Goal: Transaction & Acquisition: Purchase product/service

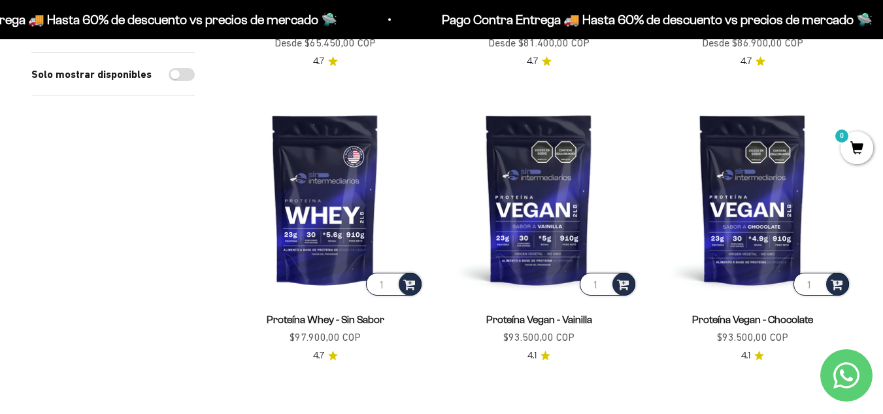
scroll to position [1082, 0]
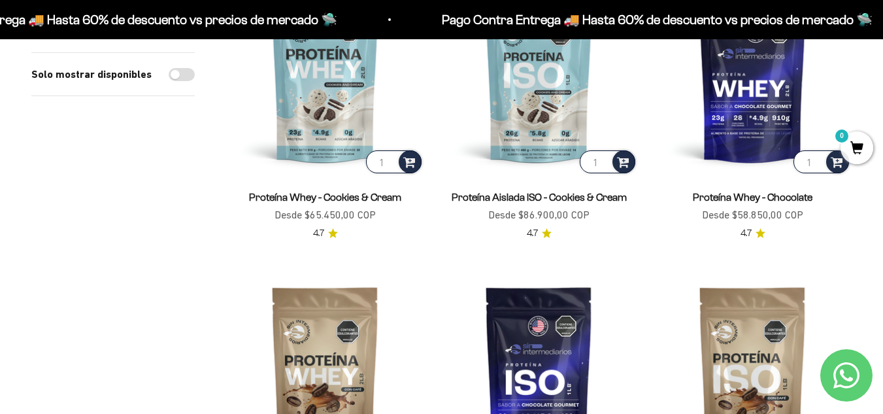
scroll to position [429, 0]
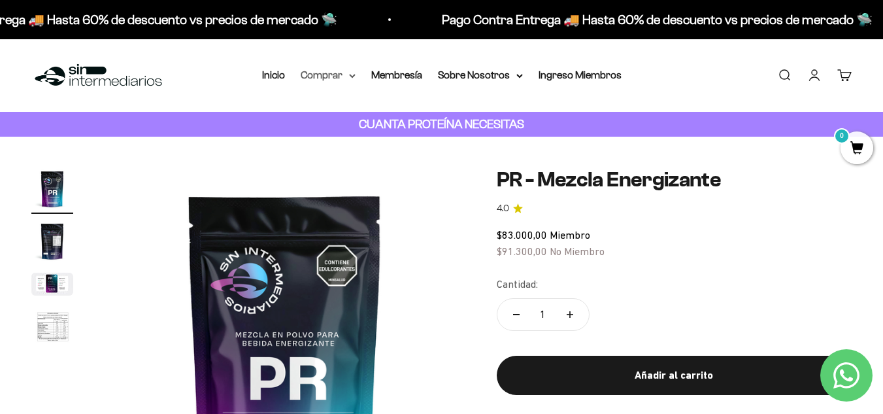
click at [320, 71] on summary "Comprar" at bounding box center [328, 75] width 55 height 17
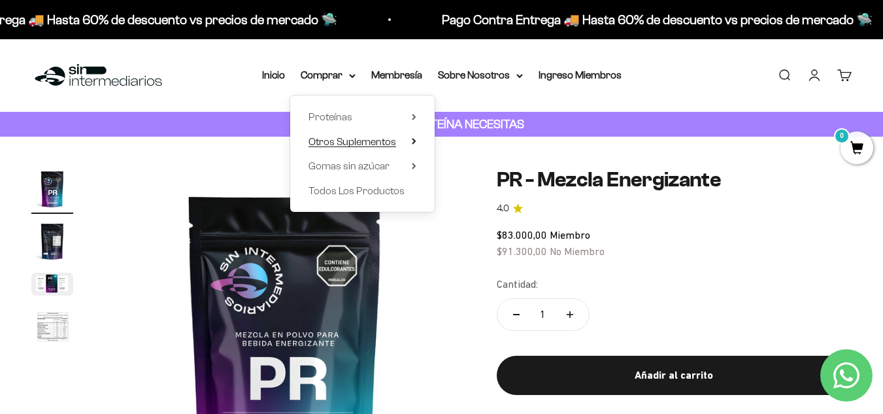
click at [388, 135] on span "Otros Suplementos" at bounding box center [353, 141] width 88 height 17
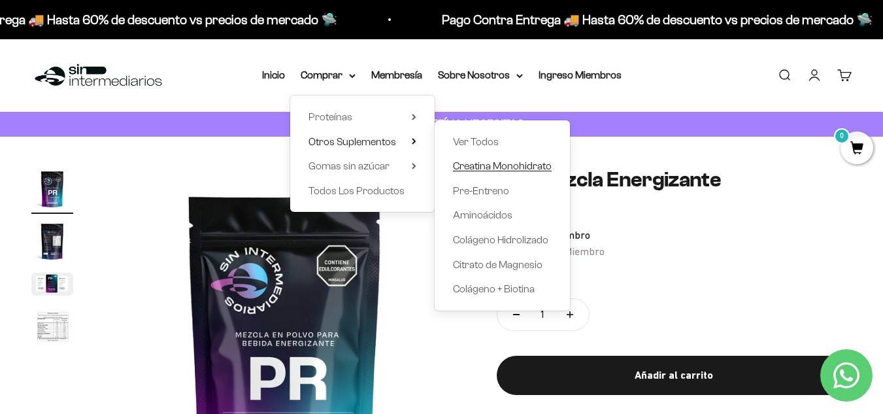
click at [503, 165] on span "Creatina Monohidrato" at bounding box center [502, 165] width 99 height 11
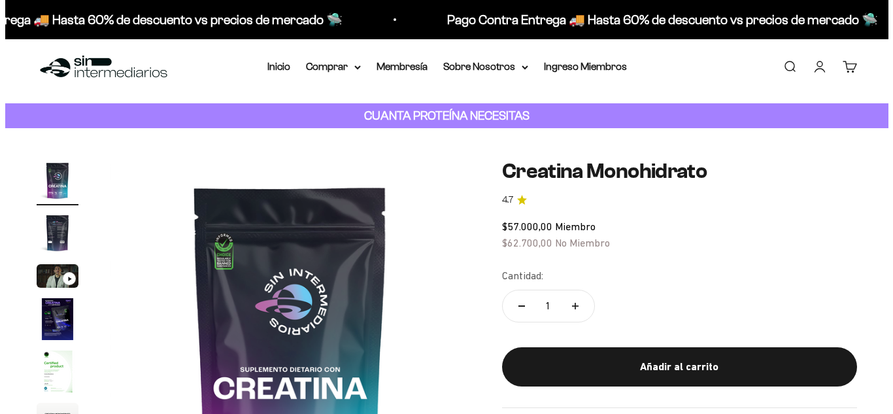
scroll to position [65, 0]
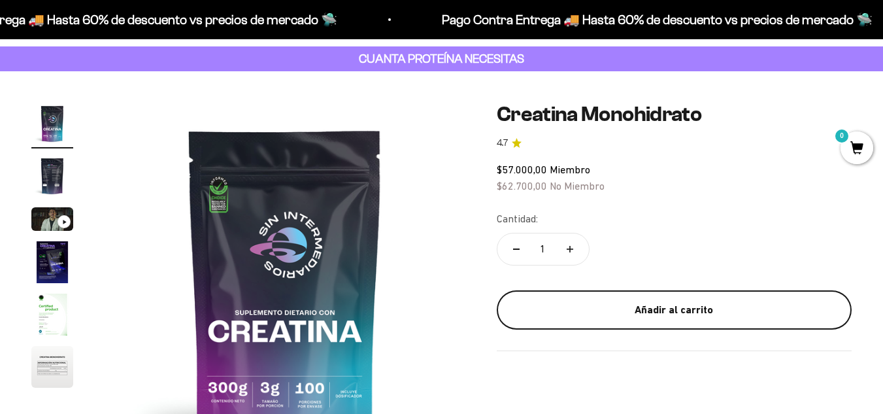
click at [656, 307] on div "Añadir al carrito" at bounding box center [674, 309] width 303 height 17
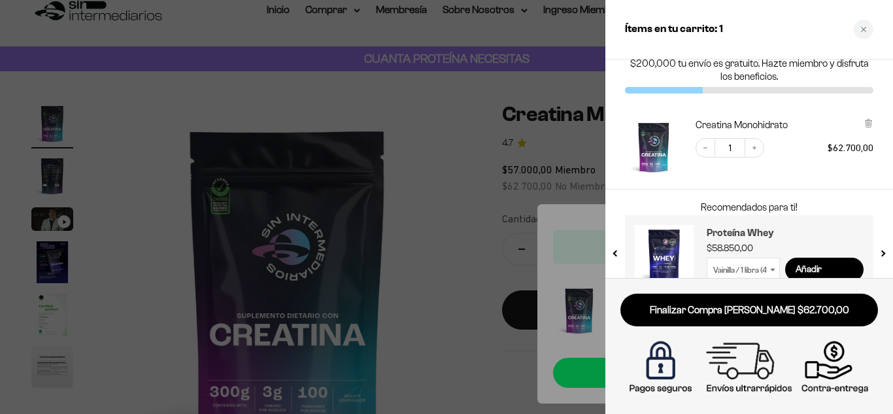
scroll to position [53, 0]
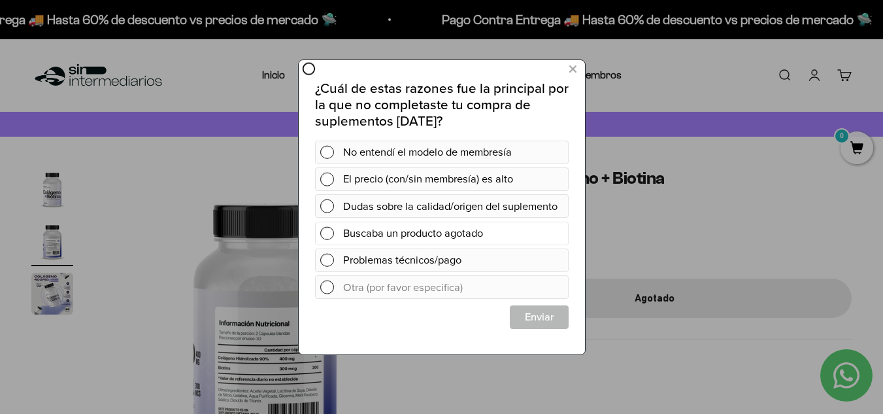
click at [330, 239] on span at bounding box center [327, 233] width 14 height 14
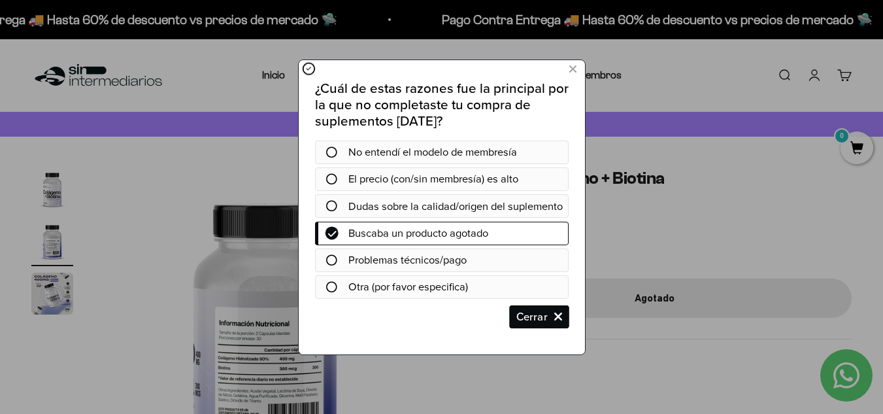
click at [522, 326] on span "Cerrar" at bounding box center [539, 317] width 58 height 24
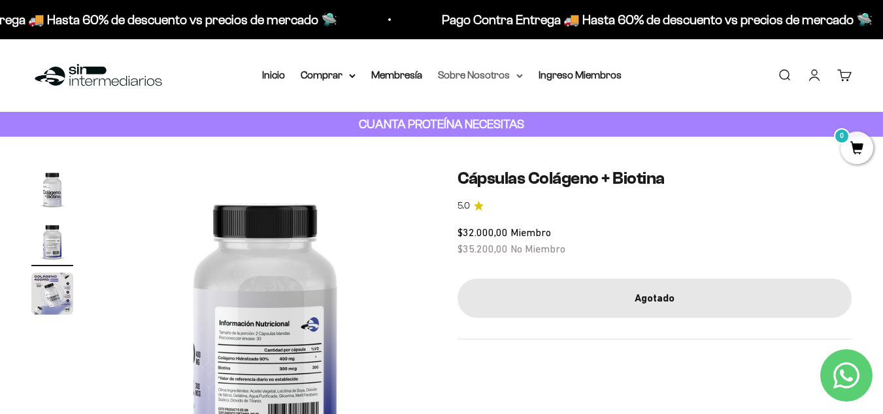
click at [495, 73] on summary "Sobre Nosotros" at bounding box center [480, 75] width 85 height 17
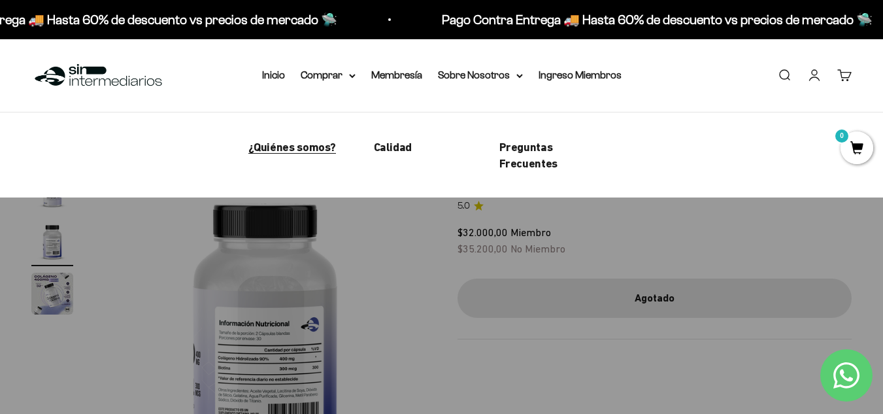
click at [299, 150] on span "¿Quiénes somos?" at bounding box center [292, 147] width 88 height 14
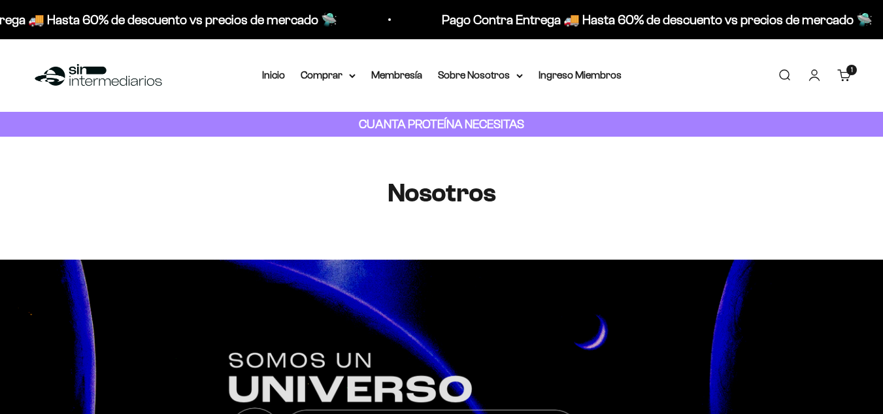
click at [322, 82] on summary "Comprar" at bounding box center [328, 75] width 55 height 17
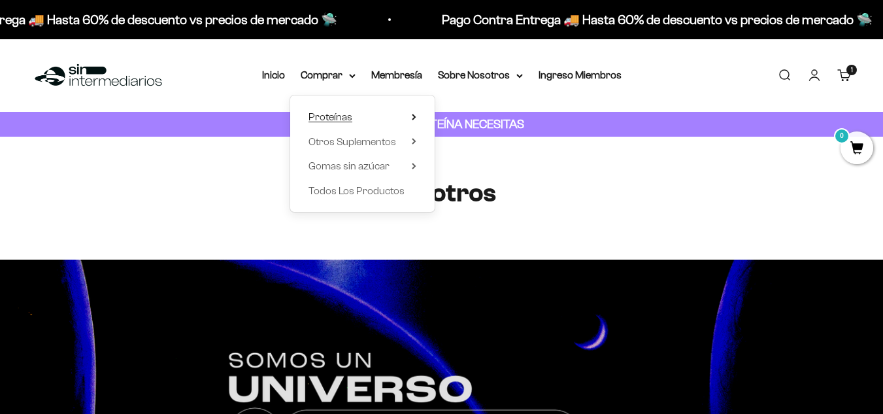
click at [339, 115] on span "Proteínas" at bounding box center [331, 116] width 44 height 11
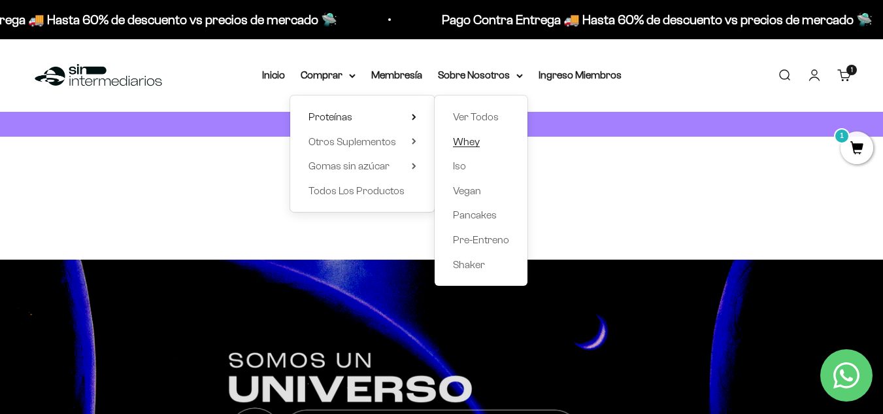
click at [474, 142] on span "Whey" at bounding box center [466, 141] width 27 height 11
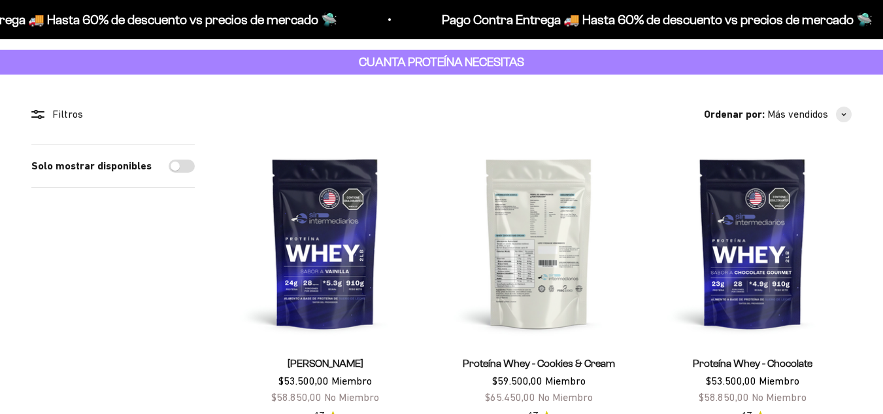
scroll to position [65, 0]
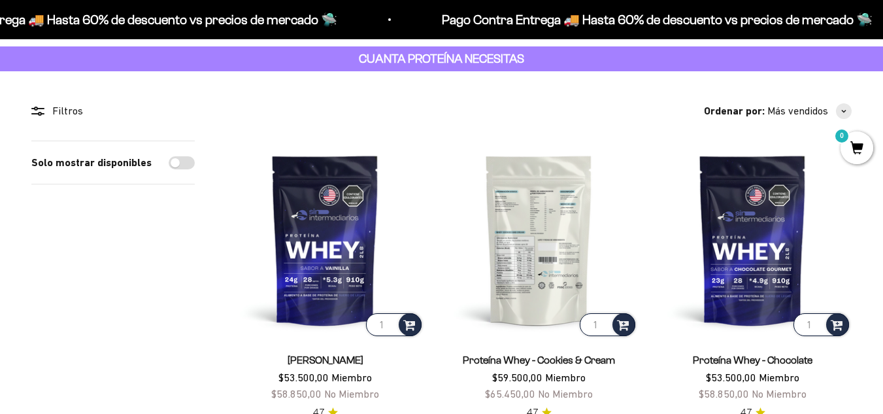
click at [533, 259] on img at bounding box center [539, 240] width 198 height 198
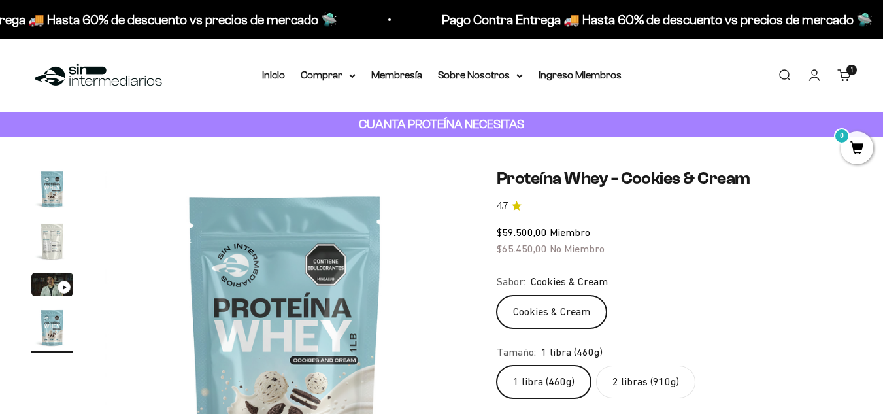
click at [44, 276] on img "Ir al artículo 3" at bounding box center [52, 285] width 42 height 24
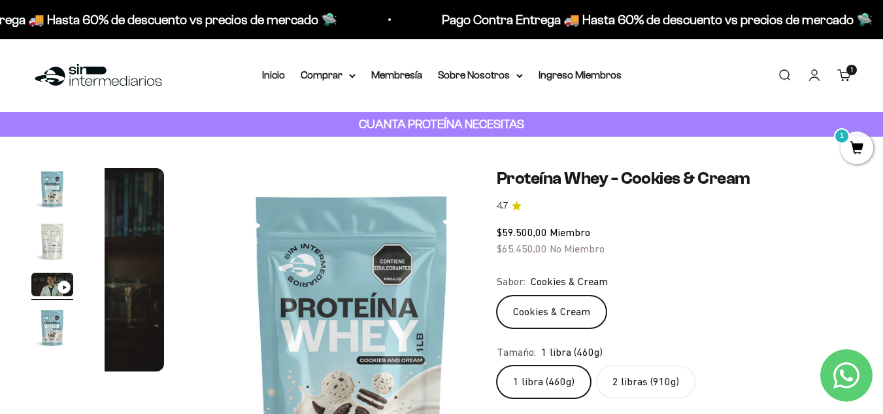
scroll to position [0, 737]
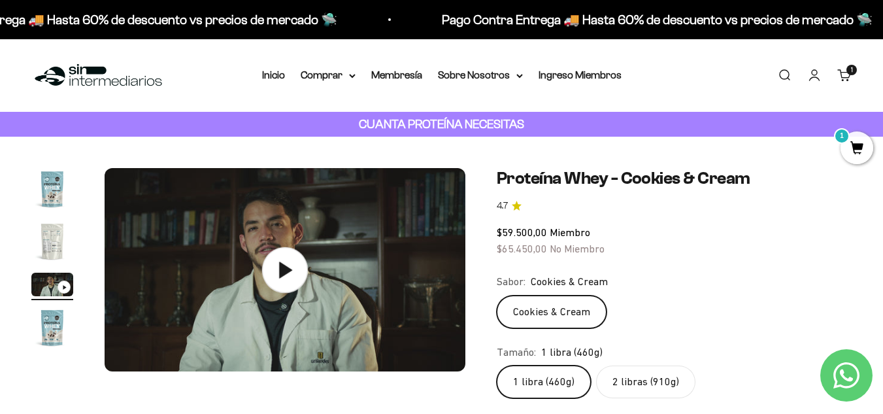
click at [288, 263] on icon at bounding box center [284, 269] width 46 height 46
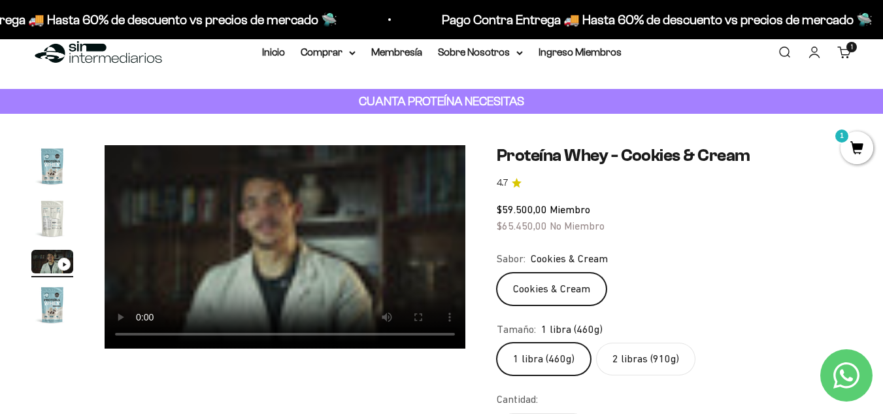
scroll to position [0, 0]
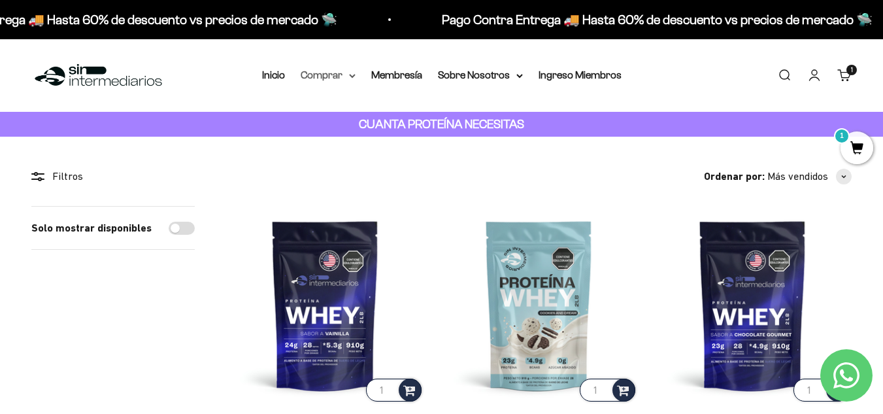
click at [333, 69] on summary "Comprar" at bounding box center [328, 75] width 55 height 17
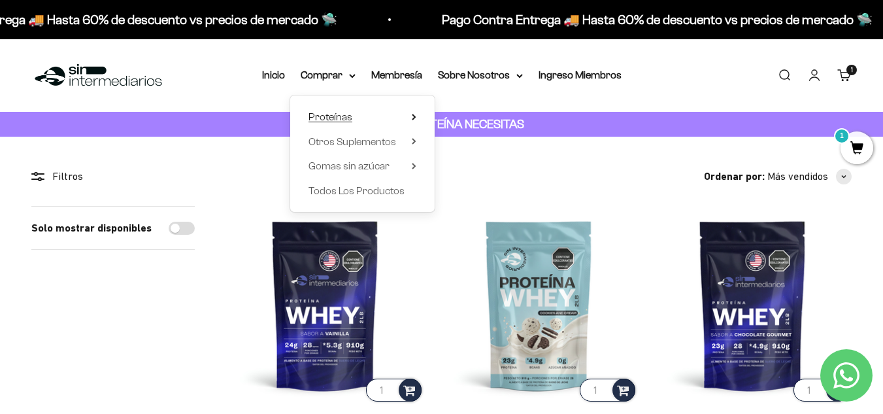
click at [346, 117] on span "Proteínas" at bounding box center [331, 116] width 44 height 11
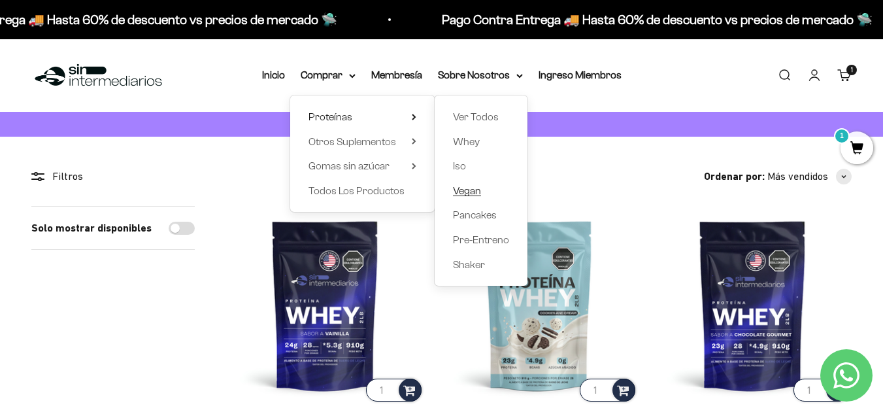
click at [466, 190] on span "Vegan" at bounding box center [467, 190] width 28 height 11
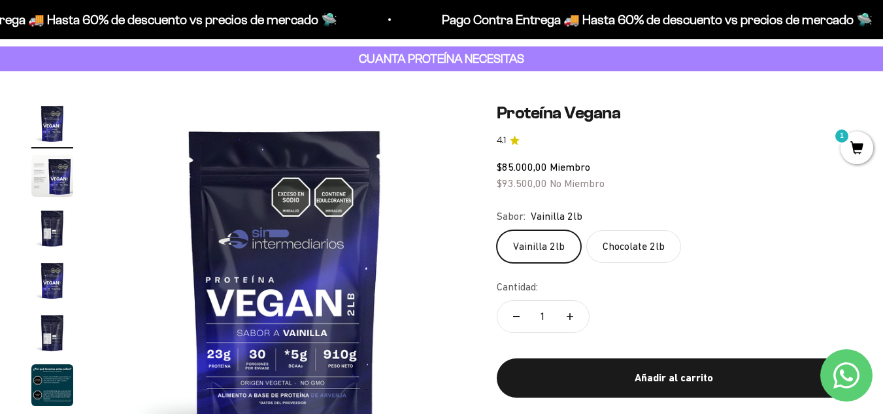
click at [42, 381] on img "Ir al artículo 6" at bounding box center [52, 385] width 42 height 42
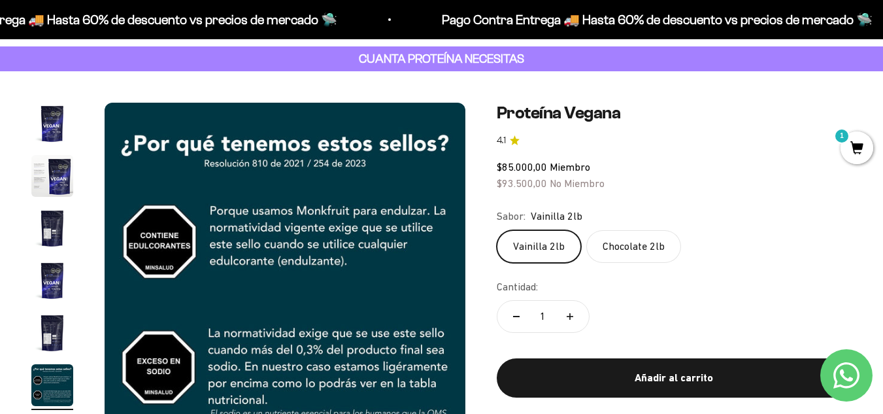
scroll to position [131, 0]
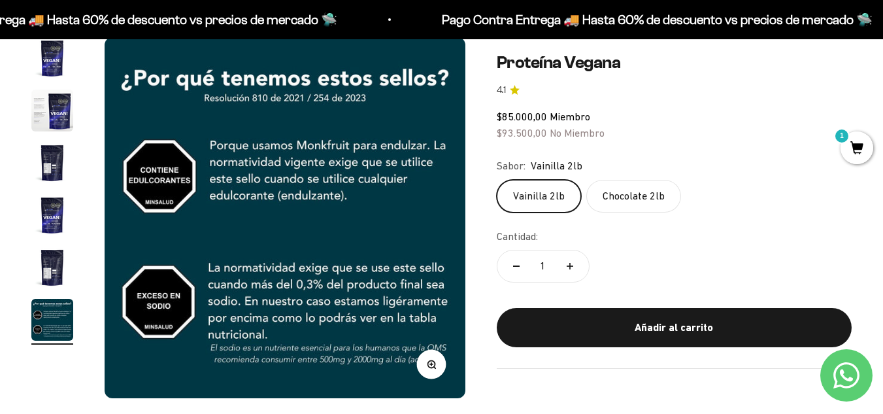
click at [61, 273] on img "Ir al artículo 5" at bounding box center [52, 267] width 42 height 42
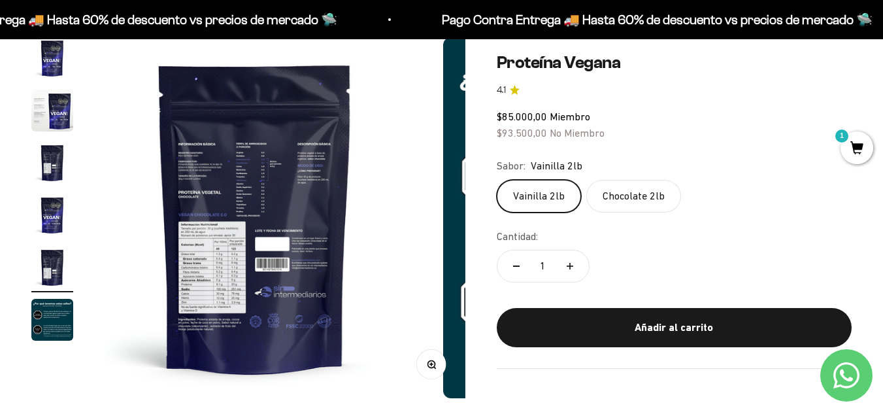
scroll to position [0, 1474]
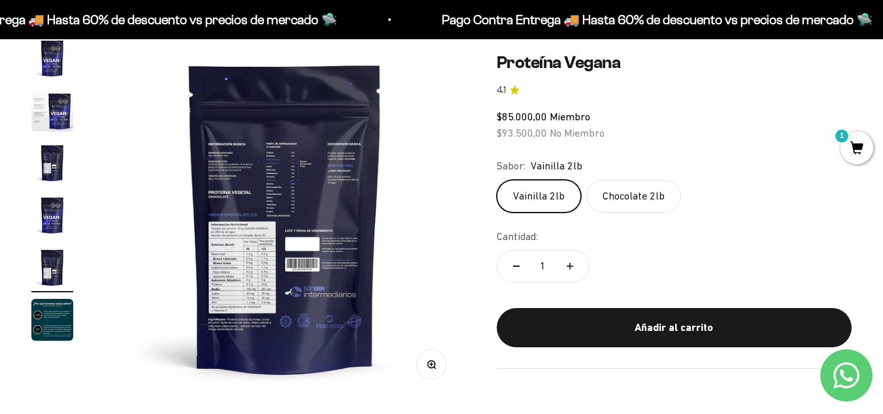
click at [46, 159] on img "Ir al artículo 3" at bounding box center [52, 163] width 42 height 42
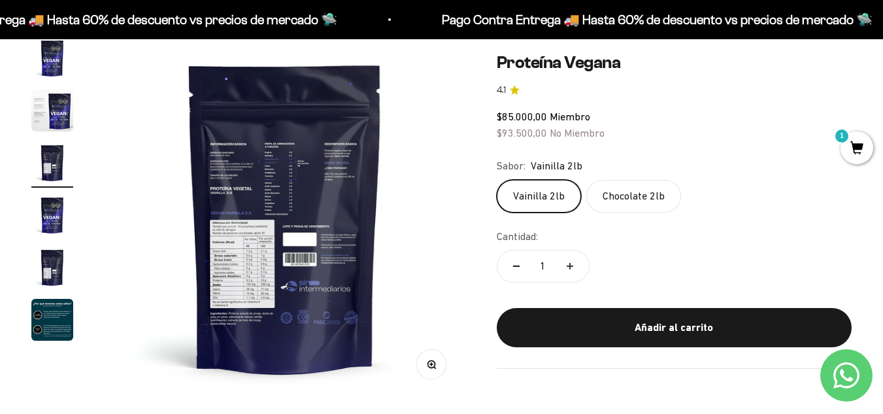
click at [45, 117] on img "Ir al artículo 2" at bounding box center [52, 111] width 42 height 42
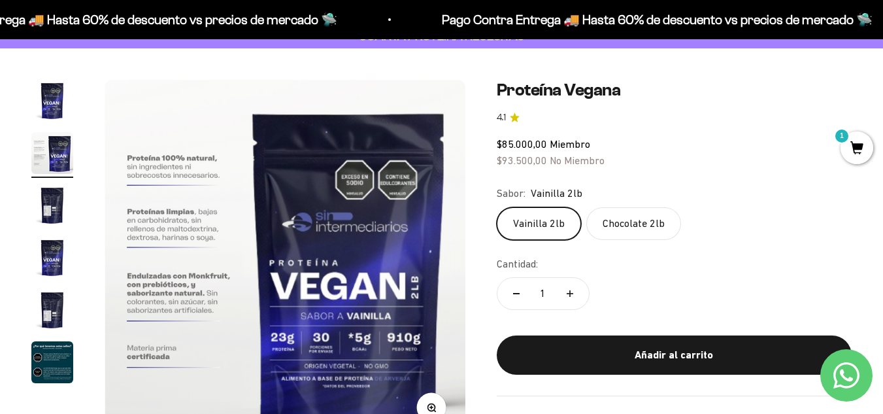
scroll to position [65, 0]
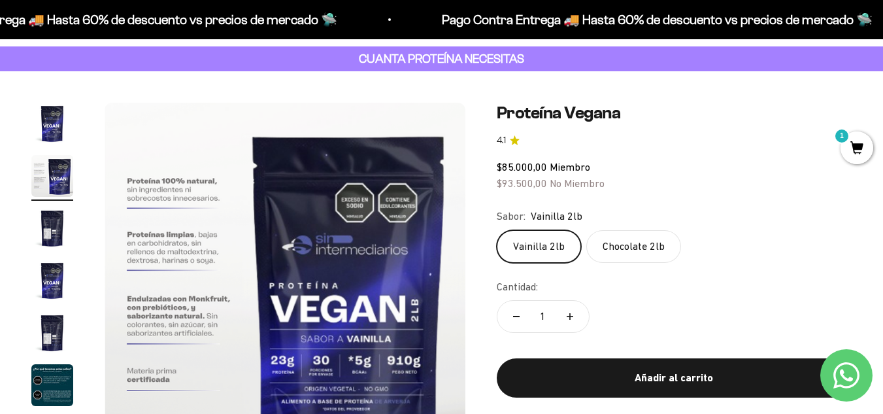
click at [64, 133] on img "Ir al artículo 1" at bounding box center [52, 124] width 42 height 42
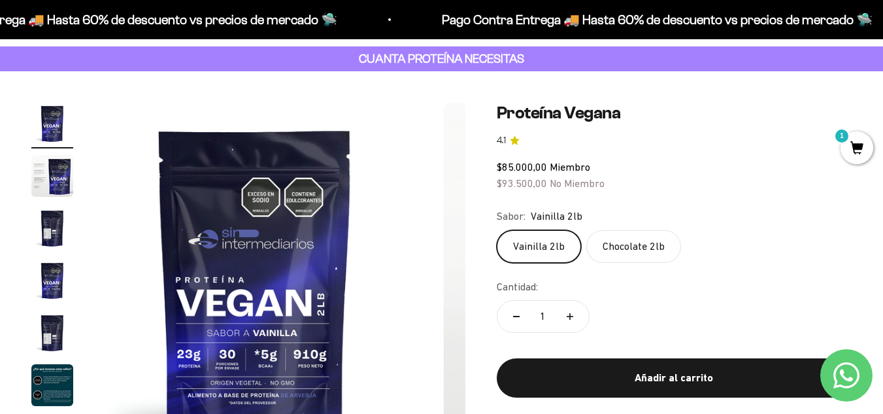
scroll to position [0, 0]
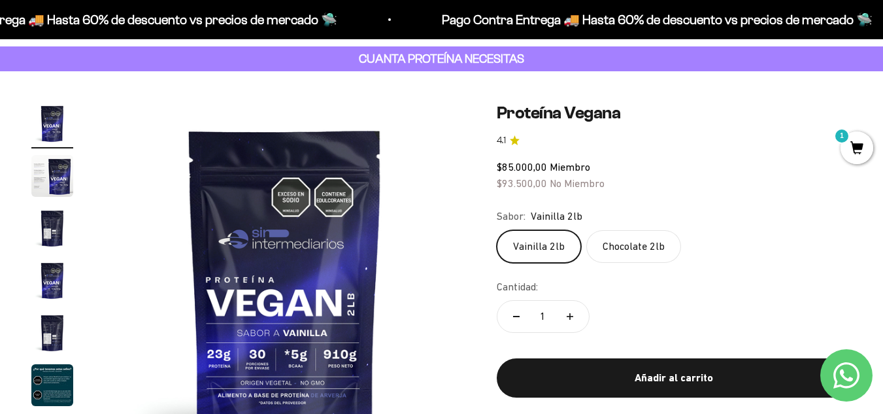
click at [57, 166] on img "Ir al artículo 2" at bounding box center [52, 176] width 42 height 42
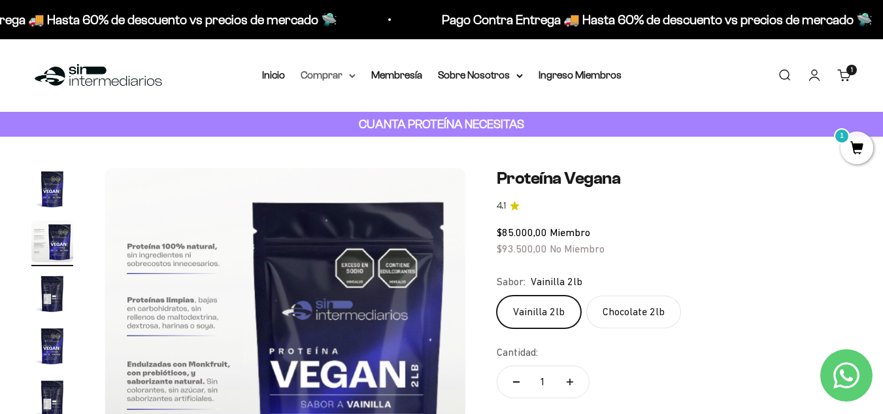
click at [324, 83] on summary "Comprar" at bounding box center [328, 75] width 55 height 17
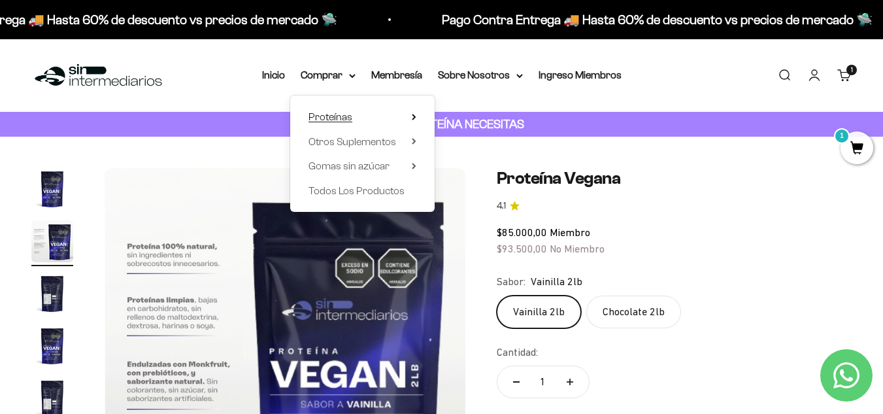
click at [373, 124] on summary "Proteínas" at bounding box center [363, 117] width 108 height 17
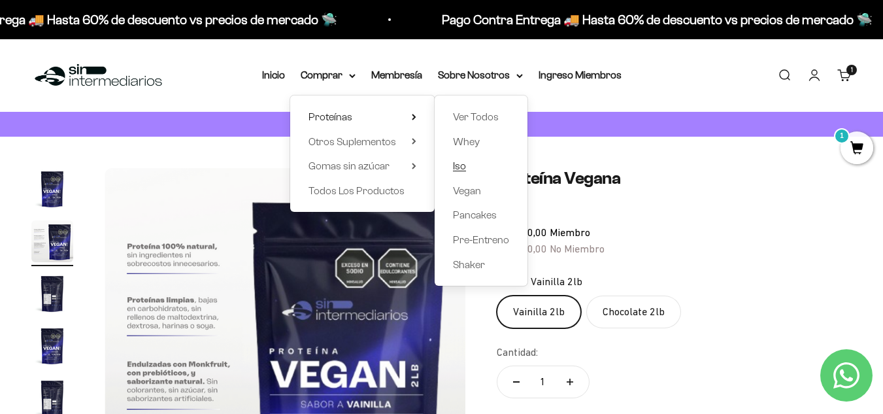
click at [454, 167] on span "Iso" at bounding box center [459, 165] width 13 height 11
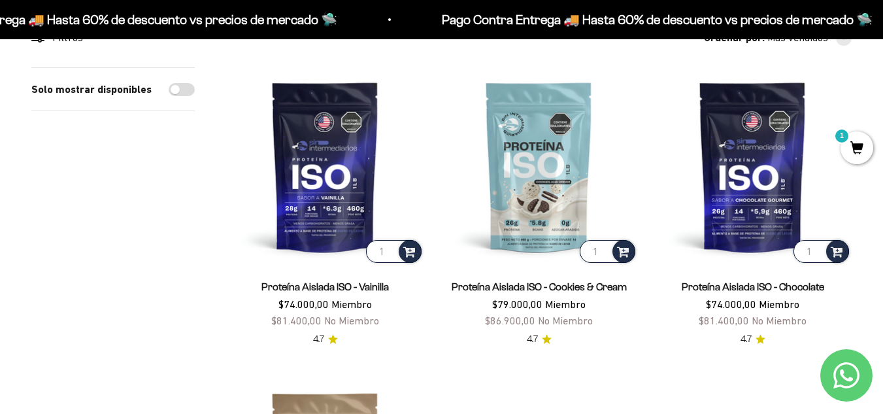
scroll to position [131, 0]
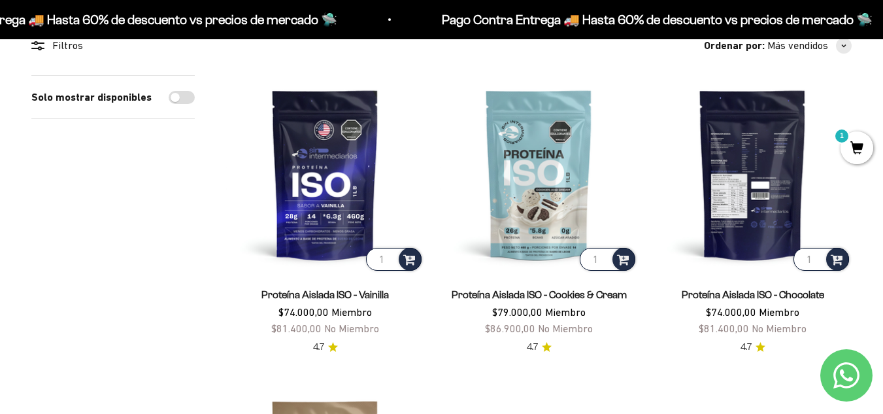
click at [740, 186] on img at bounding box center [753, 174] width 198 height 198
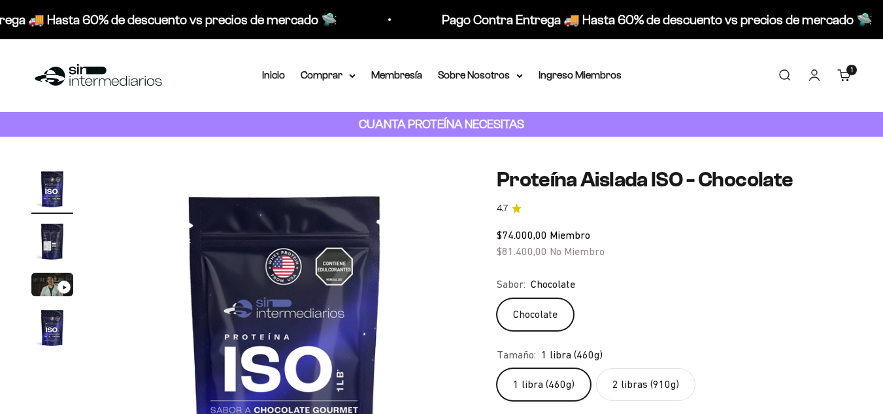
click at [46, 250] on img "Ir al artículo 2" at bounding box center [52, 241] width 42 height 42
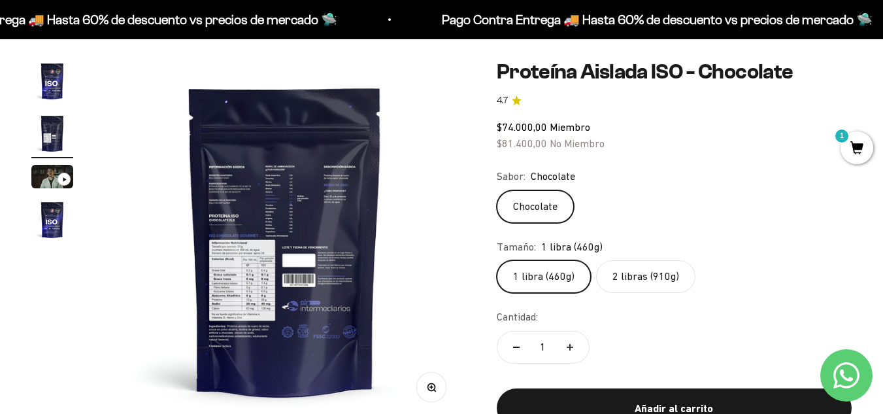
scroll to position [131, 0]
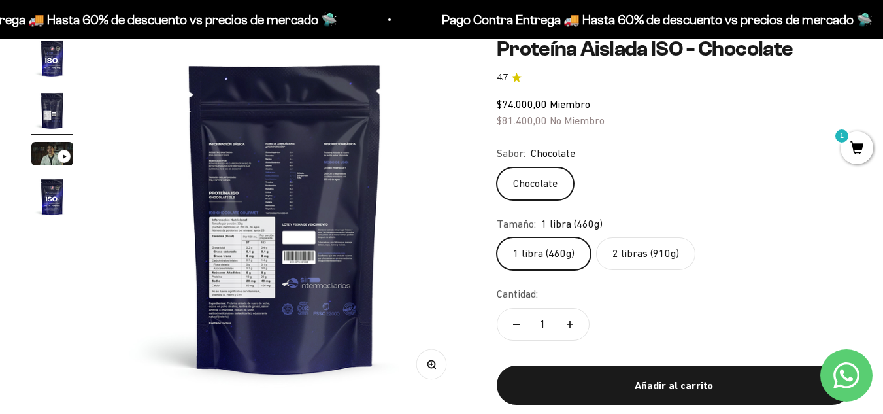
click at [663, 252] on label "2 libras (910g)" at bounding box center [645, 253] width 99 height 33
click at [497, 237] on input "2 libras (910g)" at bounding box center [496, 237] width 1 height 1
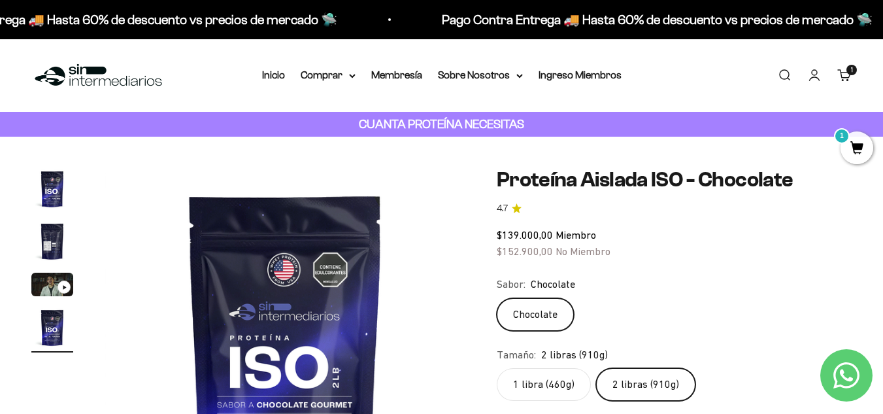
click at [494, 120] on strong "CUANTA PROTEÍNA NECESITAS" at bounding box center [441, 124] width 165 height 14
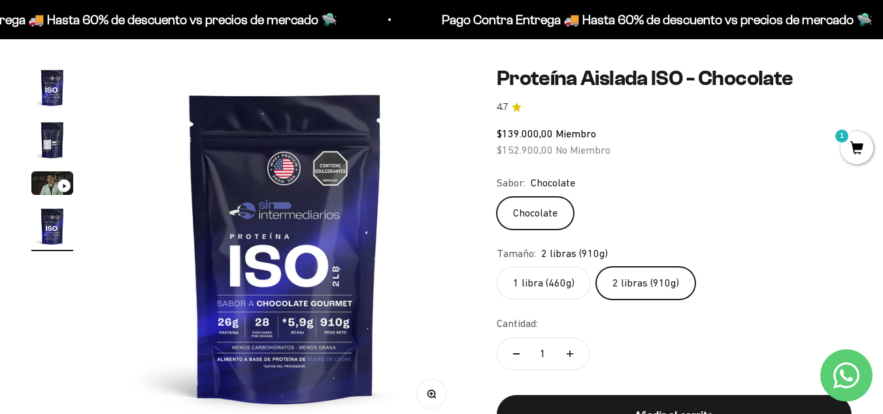
scroll to position [131, 0]
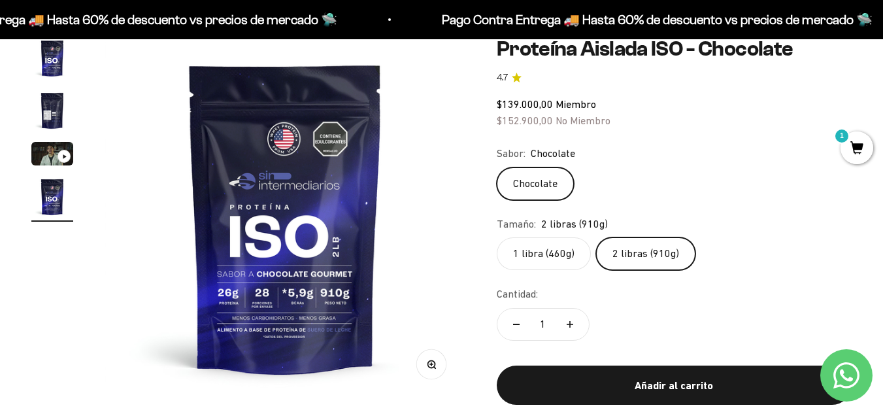
click at [537, 257] on label "1 libra (460g)" at bounding box center [544, 253] width 94 height 33
click at [497, 237] on input "1 libra (460g)" at bounding box center [496, 237] width 1 height 1
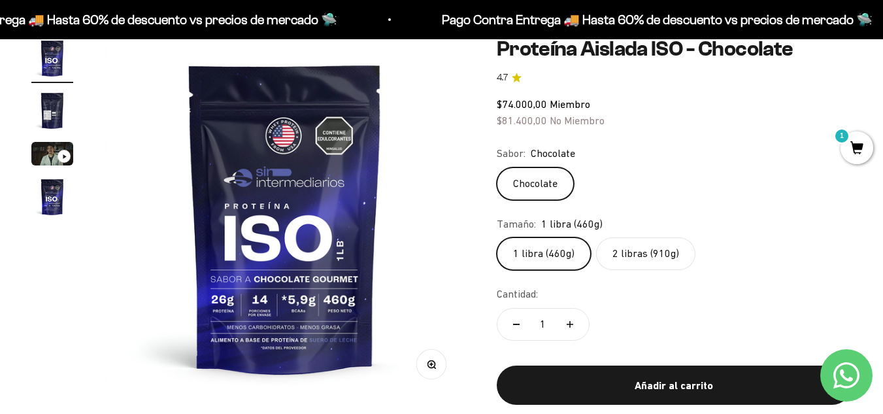
click at [657, 247] on label "2 libras (910g)" at bounding box center [645, 253] width 99 height 33
click at [497, 237] on input "2 libras (910g)" at bounding box center [496, 237] width 1 height 1
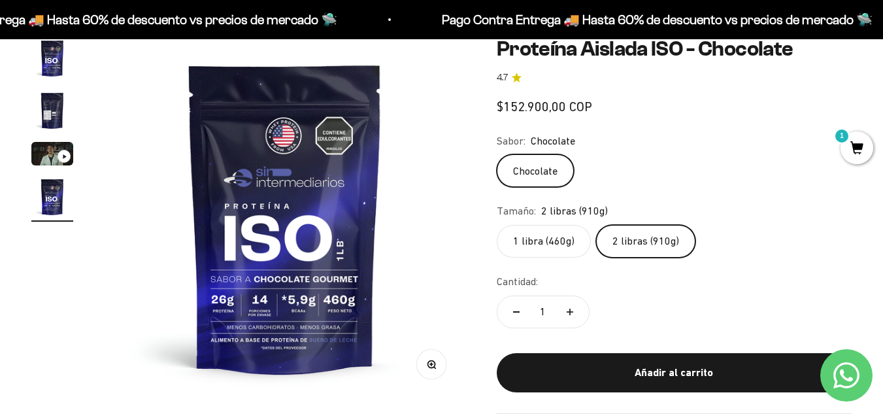
scroll to position [0, 1105]
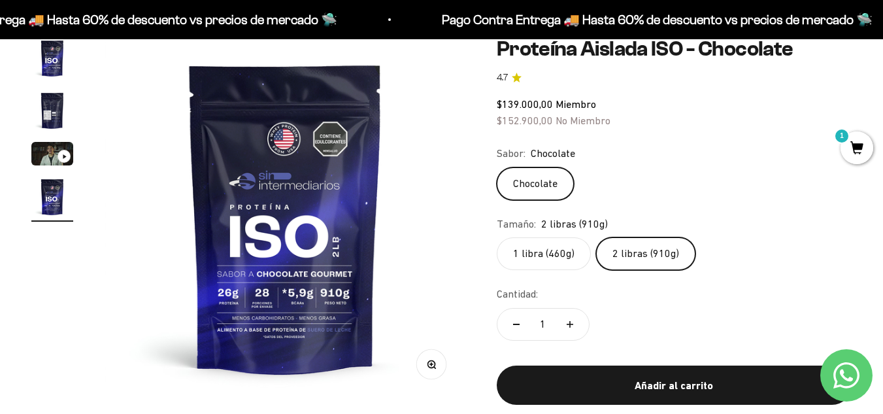
click at [536, 255] on label "1 libra (460g)" at bounding box center [544, 253] width 94 height 33
click at [497, 237] on input "1 libra (460g)" at bounding box center [496, 237] width 1 height 1
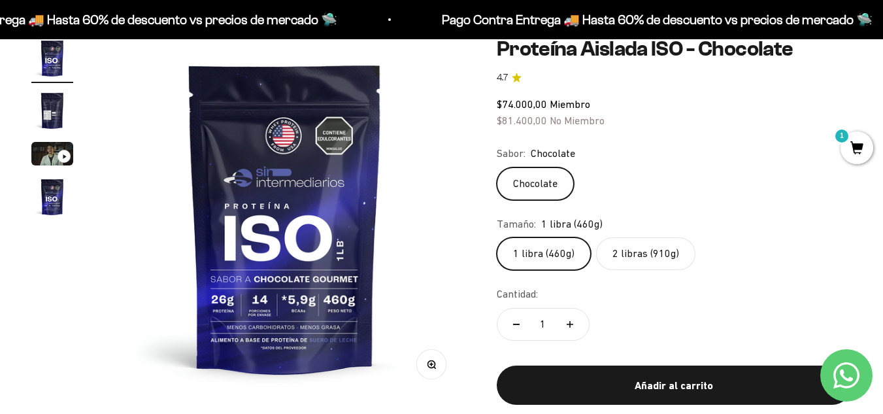
click at [663, 255] on label "2 libras (910g)" at bounding box center [645, 253] width 99 height 33
click at [497, 237] on input "2 libras (910g)" at bounding box center [496, 237] width 1 height 1
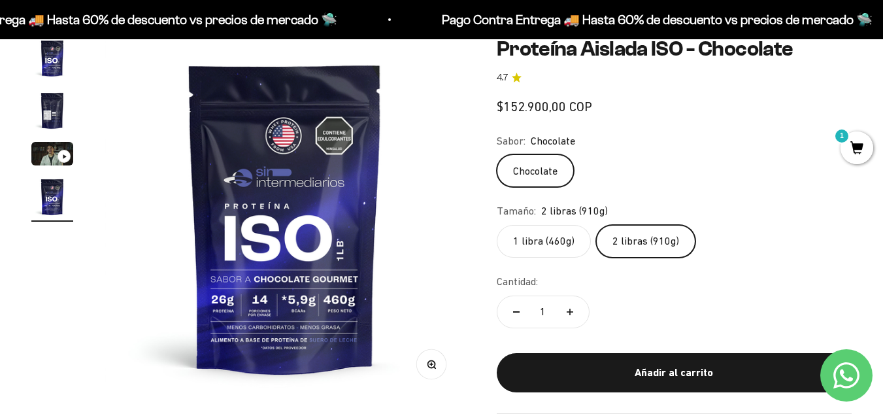
scroll to position [0, 1105]
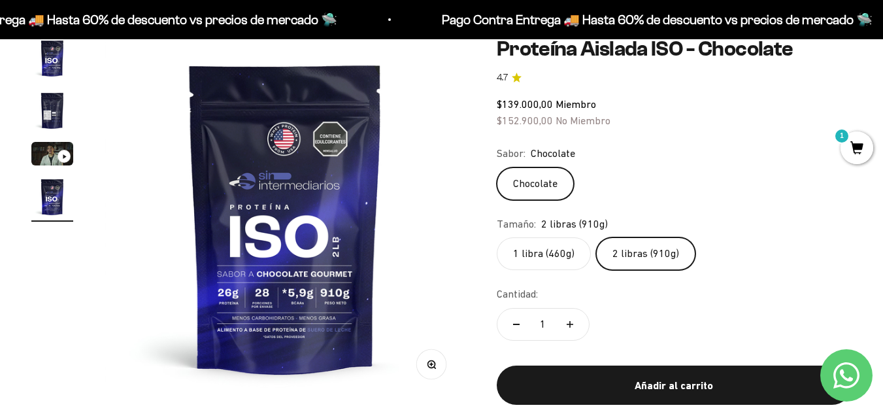
click at [556, 255] on label "1 libra (460g)" at bounding box center [544, 253] width 94 height 33
click at [497, 237] on input "1 libra (460g)" at bounding box center [496, 237] width 1 height 1
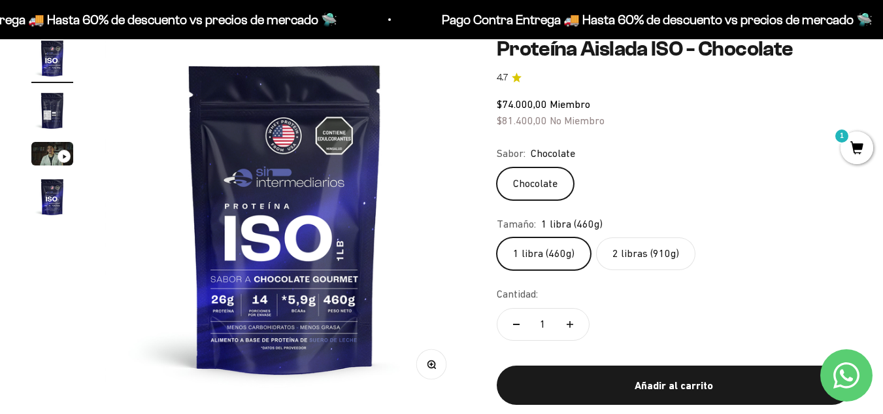
click at [643, 255] on label "2 libras (910g)" at bounding box center [645, 253] width 99 height 33
click at [497, 237] on input "2 libras (910g)" at bounding box center [496, 237] width 1 height 1
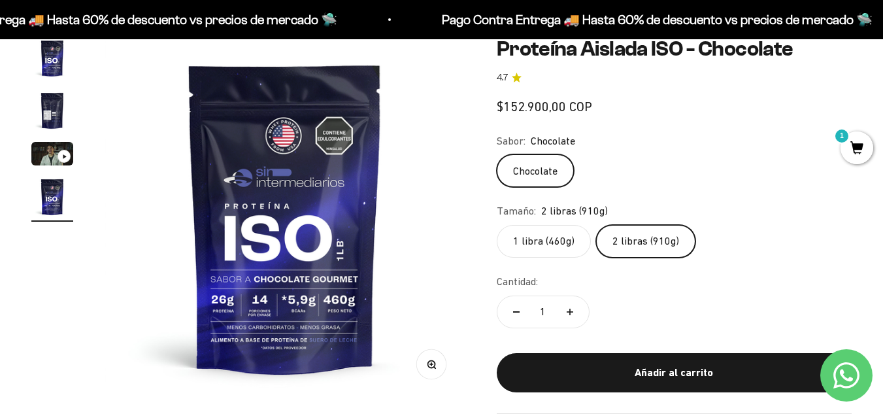
scroll to position [0, 1105]
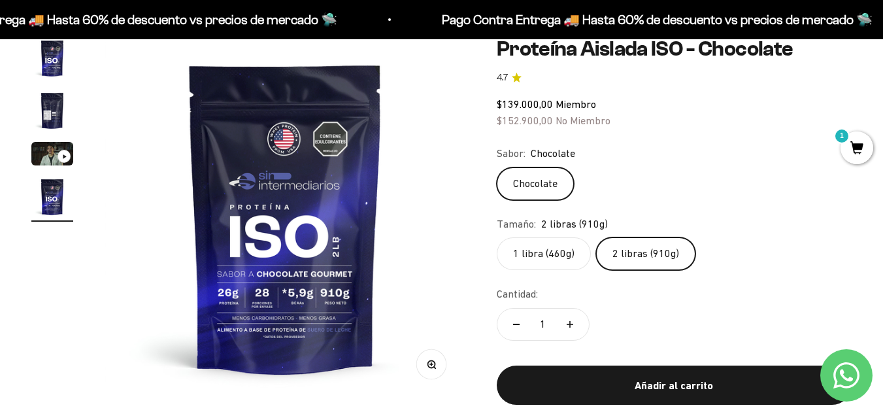
click at [556, 255] on label "1 libra (460g)" at bounding box center [544, 253] width 94 height 33
click at [497, 237] on input "1 libra (460g)" at bounding box center [496, 237] width 1 height 1
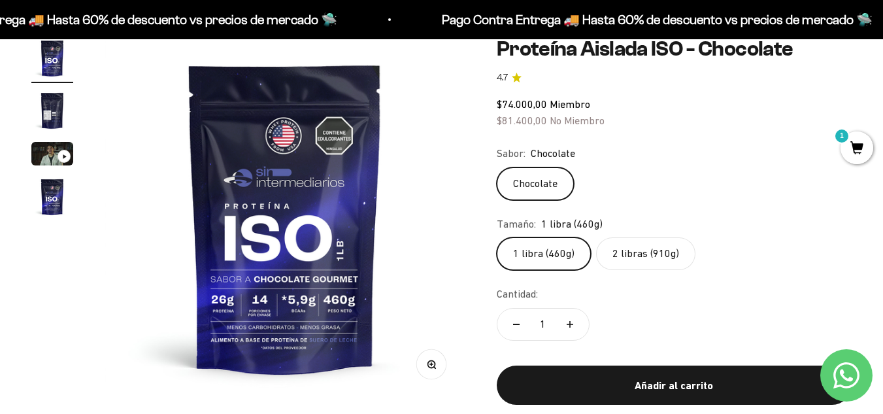
click at [642, 255] on label "2 libras (910g)" at bounding box center [645, 253] width 99 height 33
click at [497, 237] on input "2 libras (910g)" at bounding box center [496, 237] width 1 height 1
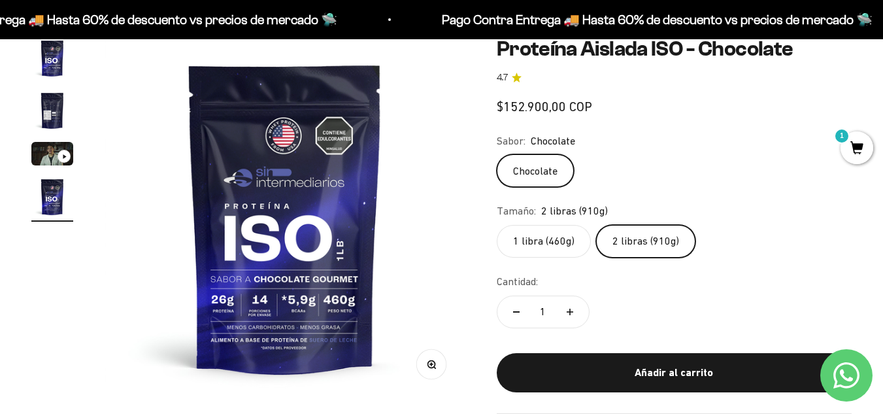
scroll to position [0, 1105]
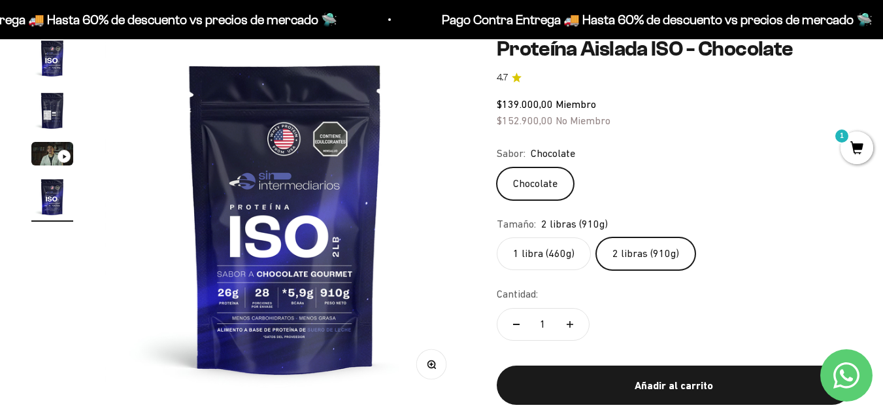
click at [549, 252] on label "1 libra (460g)" at bounding box center [544, 253] width 94 height 33
click at [497, 237] on input "1 libra (460g)" at bounding box center [496, 237] width 1 height 1
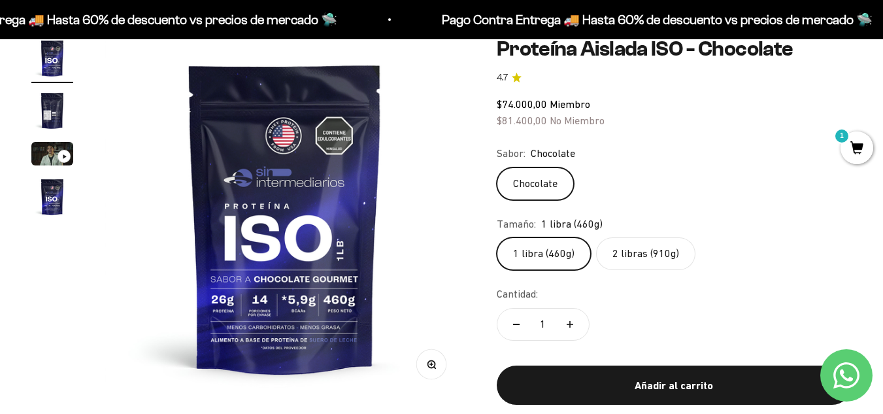
click at [638, 249] on label "2 libras (910g)" at bounding box center [645, 253] width 99 height 33
click at [497, 237] on input "2 libras (910g)" at bounding box center [496, 237] width 1 height 1
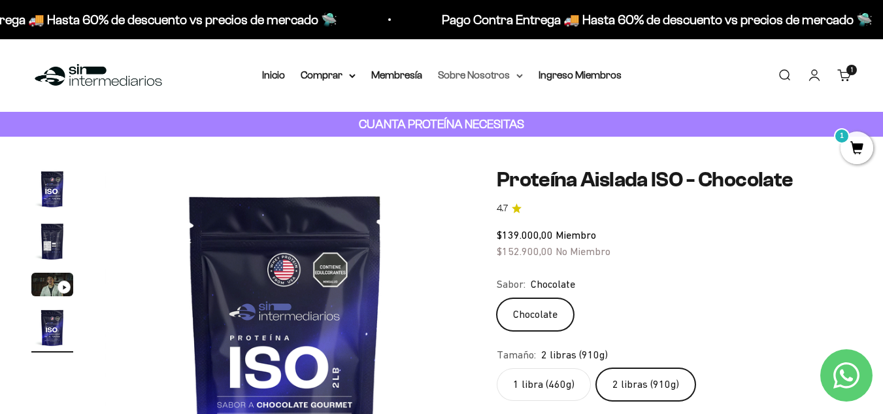
click at [492, 82] on summary "Sobre Nosotros" at bounding box center [480, 75] width 85 height 17
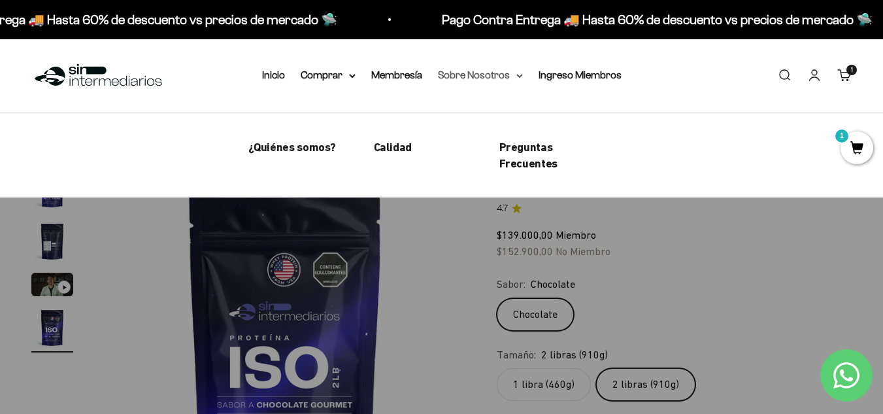
click at [486, 82] on summary "Sobre Nosotros" at bounding box center [480, 75] width 85 height 17
